Goal: Task Accomplishment & Management: Manage account settings

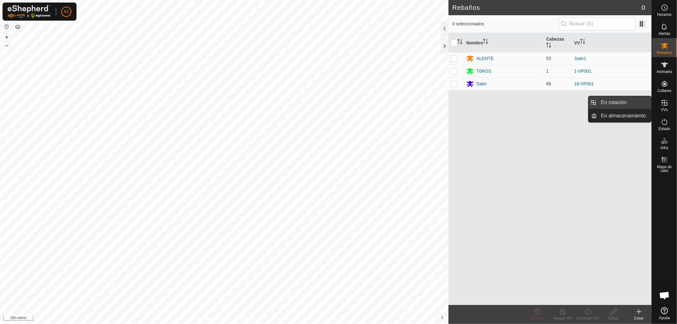
click at [620, 100] on link "En rotación" at bounding box center [624, 102] width 54 height 13
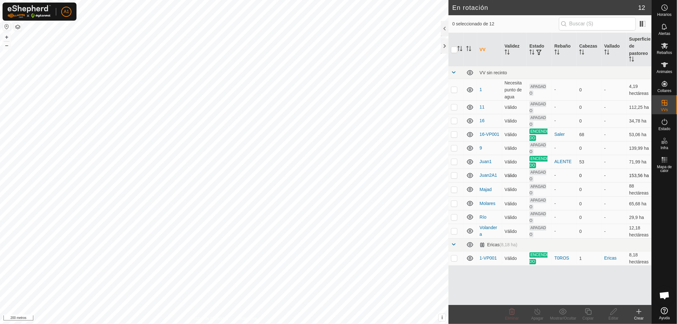
click at [453, 173] on p-checkbox at bounding box center [454, 175] width 6 height 5
checkbox input "true"
click at [613, 312] on icon at bounding box center [613, 312] width 8 height 8
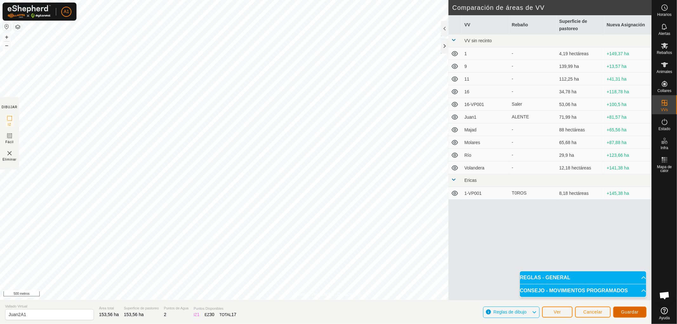
click at [626, 309] on font "Guardar" at bounding box center [629, 311] width 17 height 5
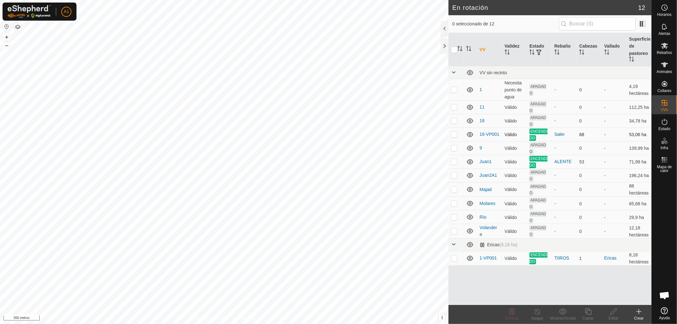
click at [454, 133] on p-checkbox at bounding box center [454, 134] width 6 height 5
checkbox input "false"
click at [454, 162] on p-checkbox at bounding box center [454, 161] width 6 height 5
click at [455, 161] on p-checkbox at bounding box center [454, 161] width 6 height 5
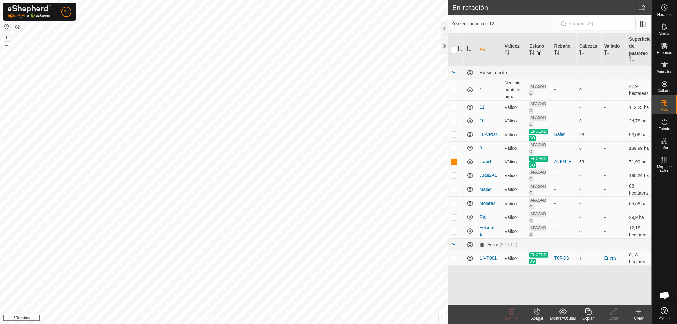
checkbox input "false"
click at [454, 256] on p-checkbox at bounding box center [454, 257] width 6 height 5
click at [452, 257] on p-checkbox at bounding box center [454, 257] width 6 height 5
checkbox input "false"
click at [452, 161] on p-checkbox at bounding box center [454, 161] width 6 height 5
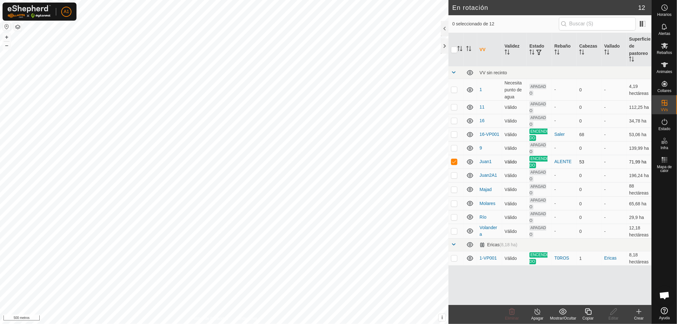
click at [453, 161] on p-checkbox at bounding box center [454, 161] width 6 height 5
checkbox input "false"
click at [452, 174] on p-checkbox at bounding box center [454, 175] width 6 height 5
checkbox input "false"
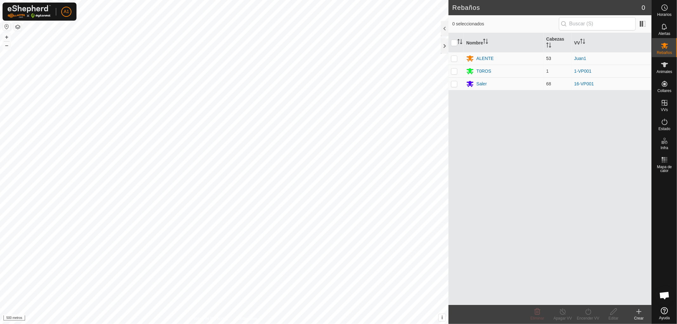
click at [453, 59] on p-checkbox at bounding box center [454, 58] width 6 height 5
checkbox input "true"
click at [588, 313] on icon at bounding box center [588, 312] width 8 height 8
click at [591, 298] on link "Ahora" at bounding box center [606, 297] width 63 height 13
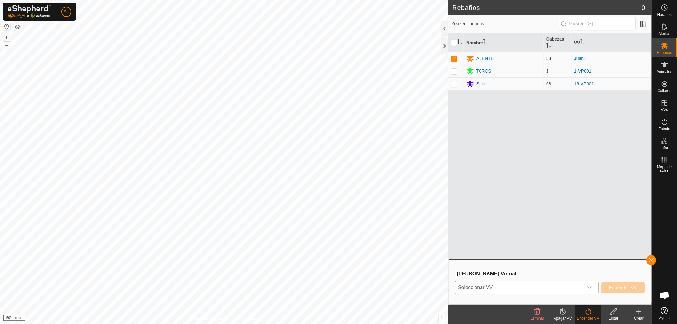
click at [589, 287] on icon "disparador desplegable" at bounding box center [589, 287] width 5 height 5
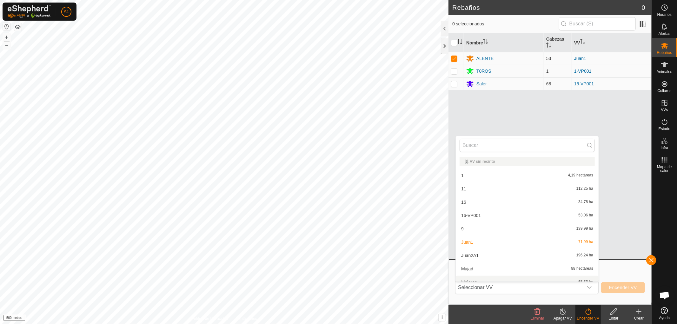
scroll to position [7, 0]
click at [470, 247] on li "Juan2A1 196,24 ha" at bounding box center [527, 248] width 143 height 13
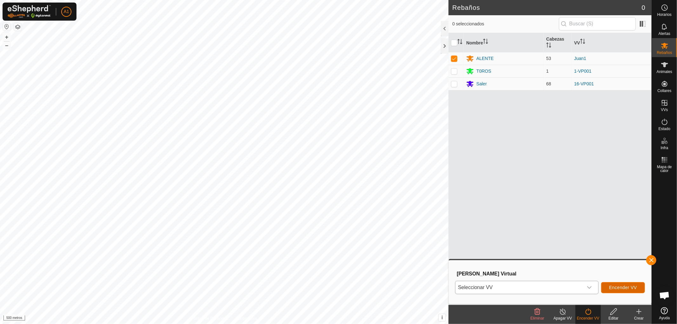
click at [616, 287] on font "Encender VV" at bounding box center [623, 287] width 28 height 5
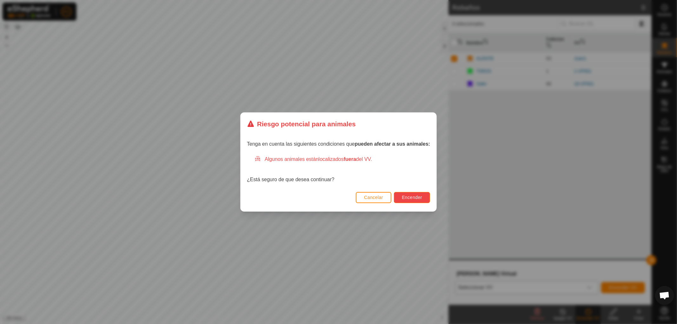
click at [411, 195] on font "Encender" at bounding box center [412, 197] width 20 height 5
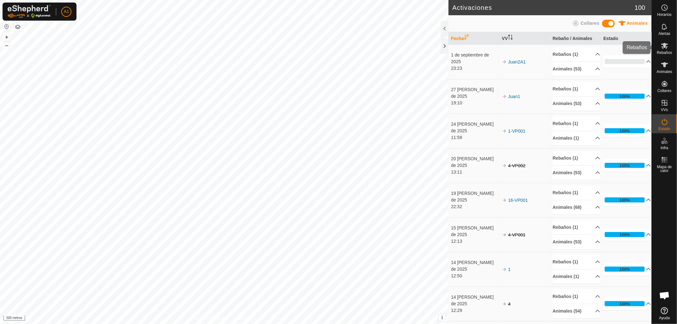
click at [662, 51] on font "Rebaños" at bounding box center [663, 52] width 15 height 4
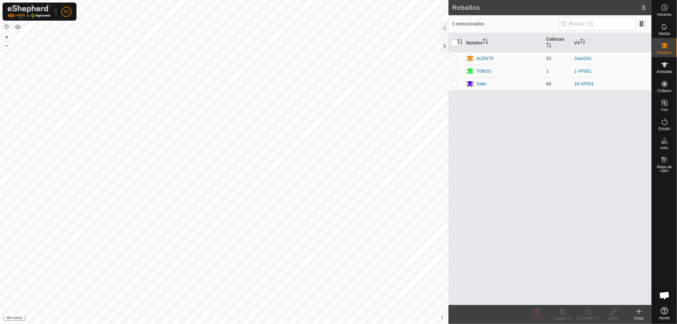
click at [638, 315] on div "Crear" at bounding box center [638, 318] width 25 height 6
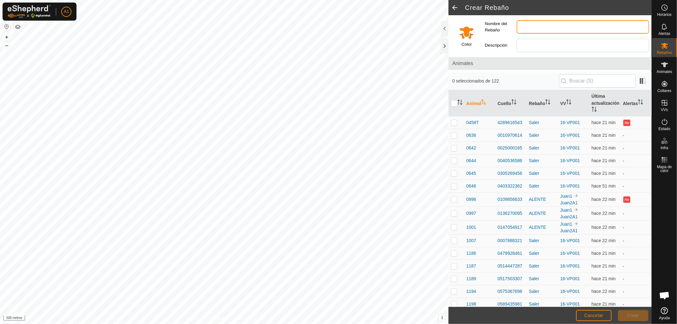
click at [535, 25] on input "Nombre del Rebaño" at bounding box center [582, 26] width 132 height 13
type input "vaca"
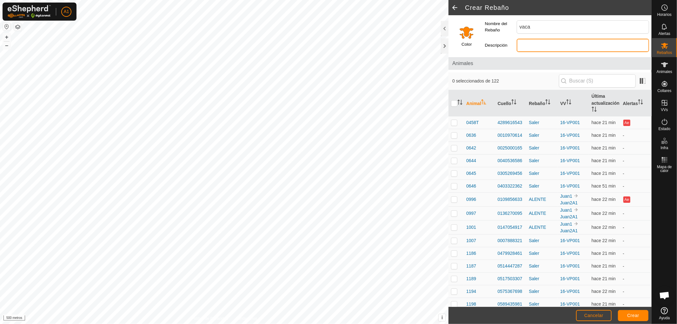
click at [538, 44] on input "Descripción" at bounding box center [582, 45] width 132 height 13
type input "mala"
click at [638, 315] on font "Crear" at bounding box center [633, 315] width 12 height 5
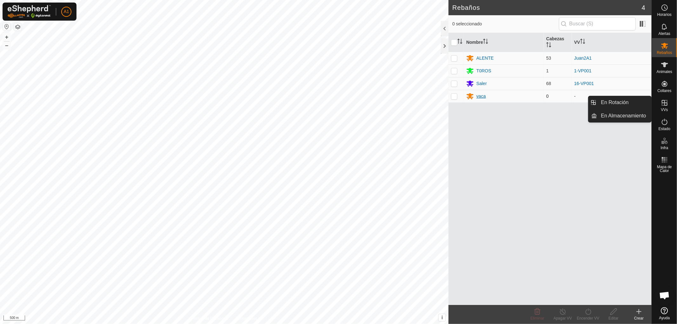
click at [481, 96] on div "vaca" at bounding box center [481, 96] width 10 height 7
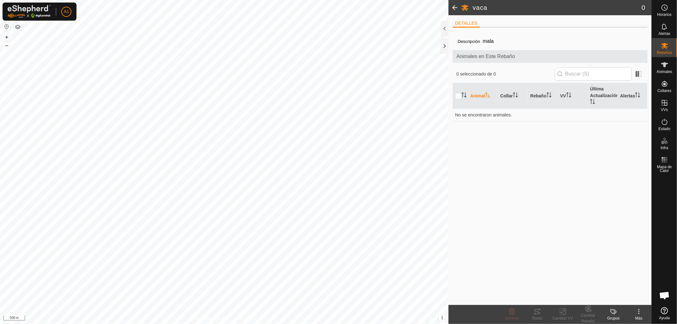
click at [567, 147] on div "Descripción mala Animales en Este Rebaño 0 seleccionado de 0 Animal Collar Reba…" at bounding box center [549, 168] width 195 height 272
click at [663, 49] on icon at bounding box center [664, 46] width 8 height 8
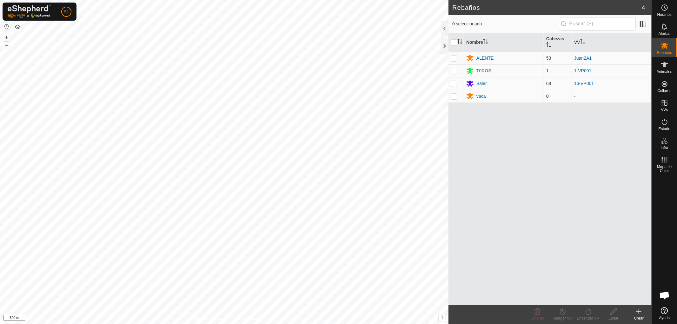
click at [451, 95] on p-checkbox at bounding box center [454, 96] width 6 height 5
click at [454, 95] on p-checkbox at bounding box center [454, 96] width 6 height 5
checkbox input "false"
click at [533, 71] on div "T0ROS" at bounding box center [503, 71] width 75 height 8
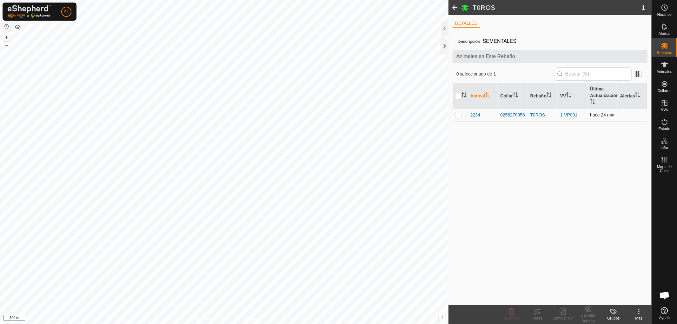
click at [458, 113] on p-checkbox at bounding box center [458, 114] width 6 height 5
checkbox input "true"
click at [589, 315] on div "Cambiar Rebaño" at bounding box center [587, 317] width 25 height 11
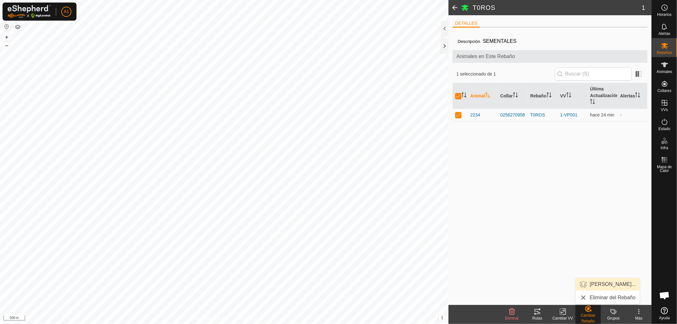
click at [598, 285] on link "Elegir Rebaño..." at bounding box center [607, 284] width 64 height 13
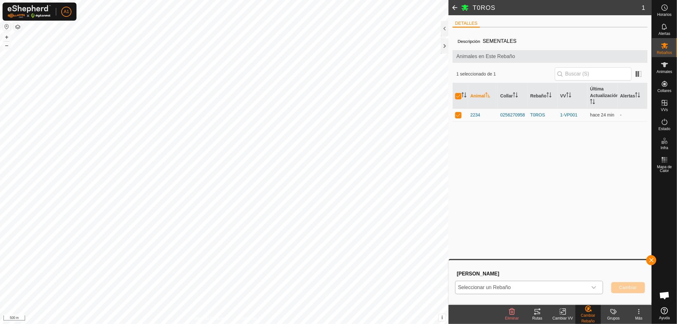
click at [592, 288] on icon "dropdown trigger" at bounding box center [593, 287] width 5 height 5
click at [469, 274] on li "vaca" at bounding box center [529, 273] width 147 height 16
click at [624, 286] on span "Cambiar" at bounding box center [628, 287] width 18 height 5
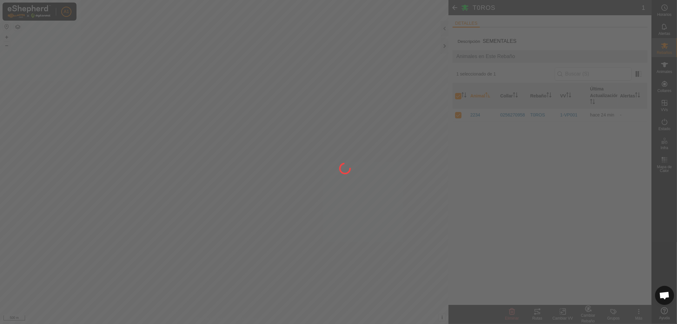
checkbox input "false"
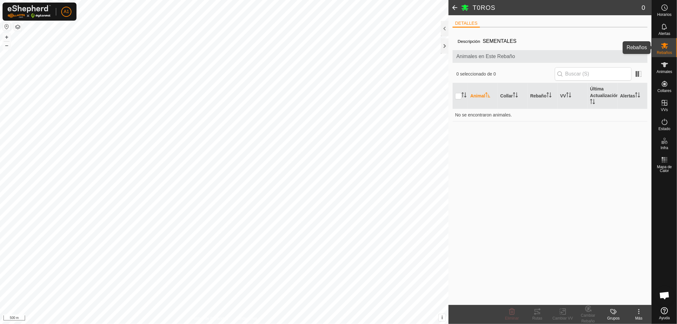
click at [665, 45] on icon at bounding box center [664, 46] width 7 height 6
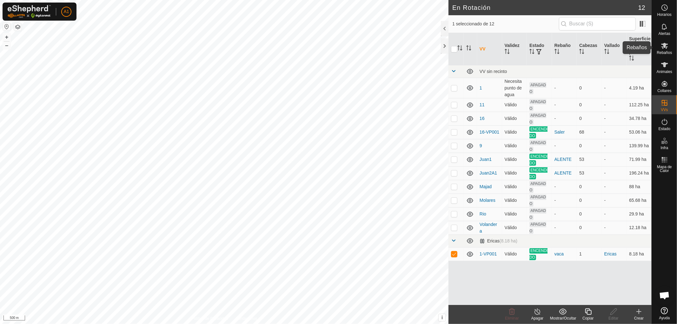
click at [666, 49] on icon at bounding box center [664, 46] width 8 height 8
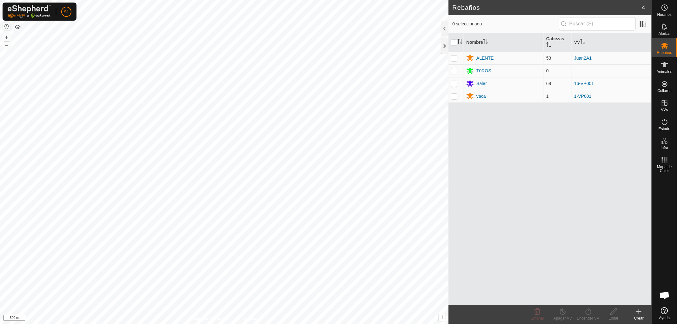
click at [453, 69] on p-checkbox at bounding box center [454, 70] width 6 height 5
checkbox input "true"
click at [484, 70] on div "T0ROS" at bounding box center [483, 71] width 15 height 7
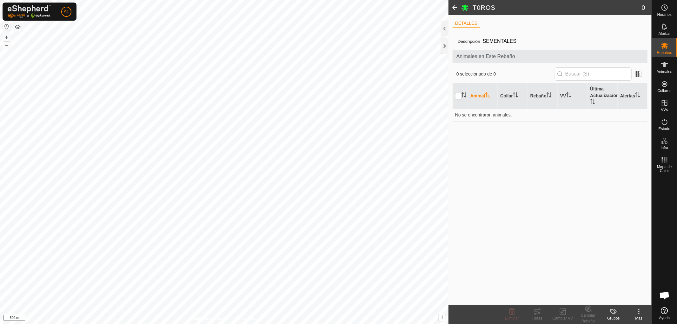
click at [468, 23] on li "DETALLES" at bounding box center [466, 24] width 28 height 8
click at [662, 48] on icon at bounding box center [664, 46] width 8 height 8
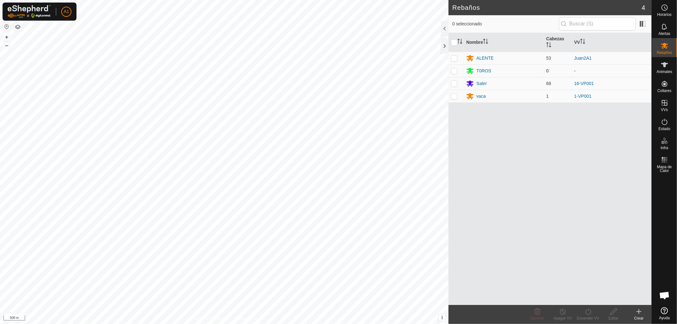
click at [454, 70] on p-checkbox at bounding box center [454, 70] width 6 height 5
checkbox input "true"
click at [615, 318] on div "Editar" at bounding box center [612, 318] width 25 height 6
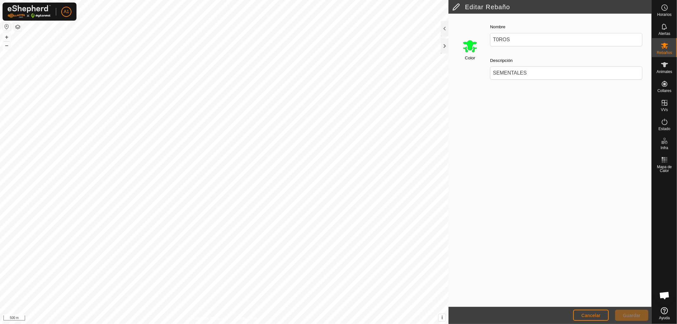
click at [469, 46] on input "Select a color" at bounding box center [469, 45] width 15 height 15
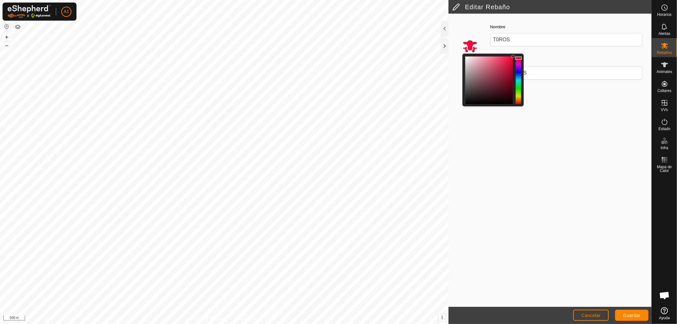
drag, startPoint x: 519, startPoint y: 84, endPoint x: 520, endPoint y: 58, distance: 26.3
click at [520, 58] on div at bounding box center [518, 57] width 7 height 3
click at [630, 315] on span "Guardar" at bounding box center [631, 315] width 17 height 5
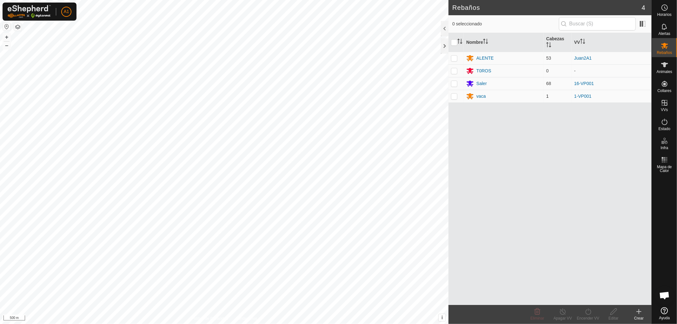
click at [453, 96] on p-checkbox at bounding box center [454, 96] width 6 height 5
checkbox input "true"
click at [613, 316] on div "Editar" at bounding box center [612, 318] width 25 height 6
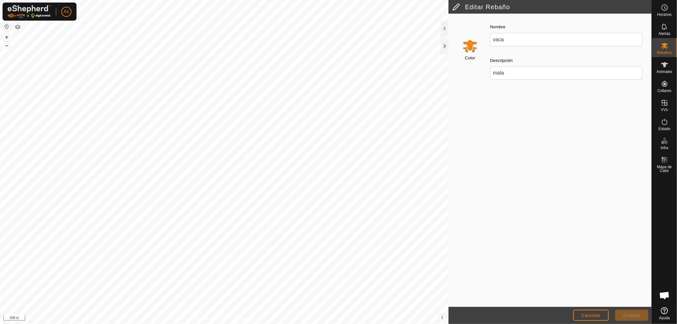
click at [470, 44] on input "Select a color" at bounding box center [469, 45] width 15 height 15
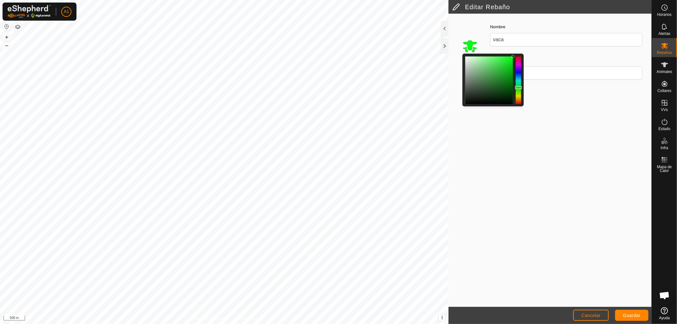
drag, startPoint x: 517, startPoint y: 101, endPoint x: 519, endPoint y: 88, distance: 13.1
click at [519, 88] on div at bounding box center [518, 87] width 7 height 3
click at [625, 313] on span "Guardar" at bounding box center [631, 315] width 17 height 5
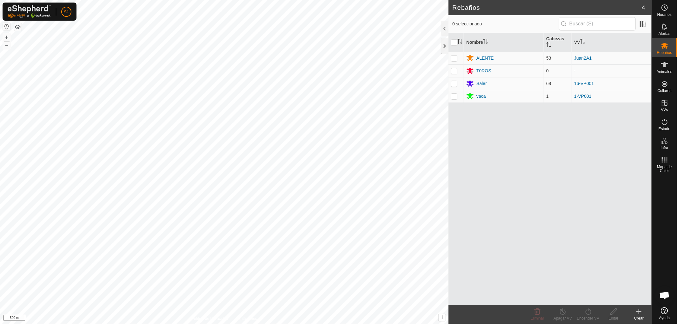
click at [453, 71] on p-checkbox at bounding box center [454, 70] width 6 height 5
drag, startPoint x: 452, startPoint y: 70, endPoint x: 467, endPoint y: 72, distance: 15.6
click at [452, 70] on p-checkbox at bounding box center [454, 70] width 6 height 5
checkbox input "false"
click at [484, 71] on div "T0ROS" at bounding box center [483, 71] width 15 height 7
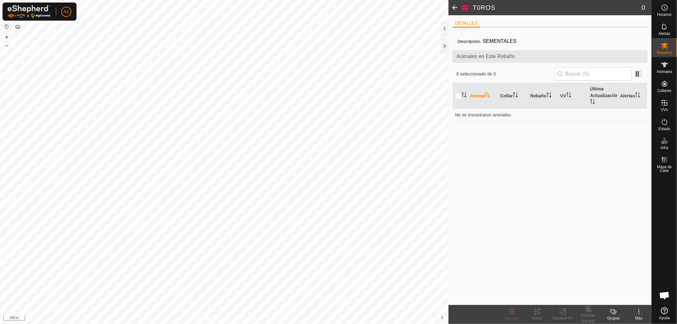
click at [611, 8] on h2 "T0ROS" at bounding box center [556, 8] width 169 height 8
click at [663, 69] on es-animals-svg-icon at bounding box center [664, 65] width 11 height 10
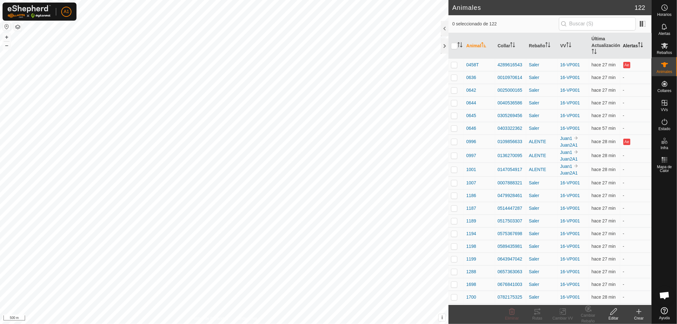
click at [624, 44] on th "Alertas" at bounding box center [635, 46] width 31 height 26
